Goal: Task Accomplishment & Management: Use online tool/utility

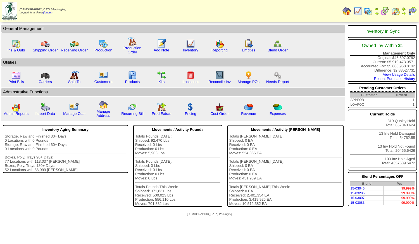
click at [403, 11] on img at bounding box center [404, 13] width 4 height 4
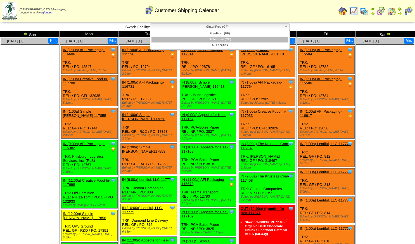
click at [207, 29] on span "GlutenFree (GF)" at bounding box center [218, 26] width 130 height 7
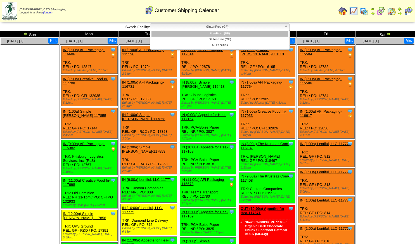
click at [204, 35] on li "FreeFrom (FF)" at bounding box center [219, 34] width 137 height 6
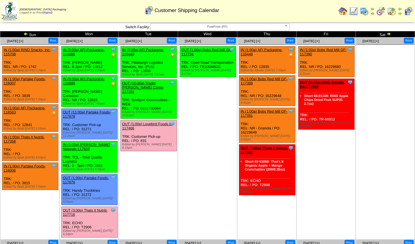
drag, startPoint x: 200, startPoint y: 149, endPoint x: 195, endPoint y: 162, distance: 14.1
click at [194, 163] on td "Oct 15 [+] Print Clone Item OUT (1:00p) Bobs Red Mill GF-117734 Bobs Red Mill G…" at bounding box center [207, 138] width 59 height 202
